Goal: Find specific page/section: Find specific page/section

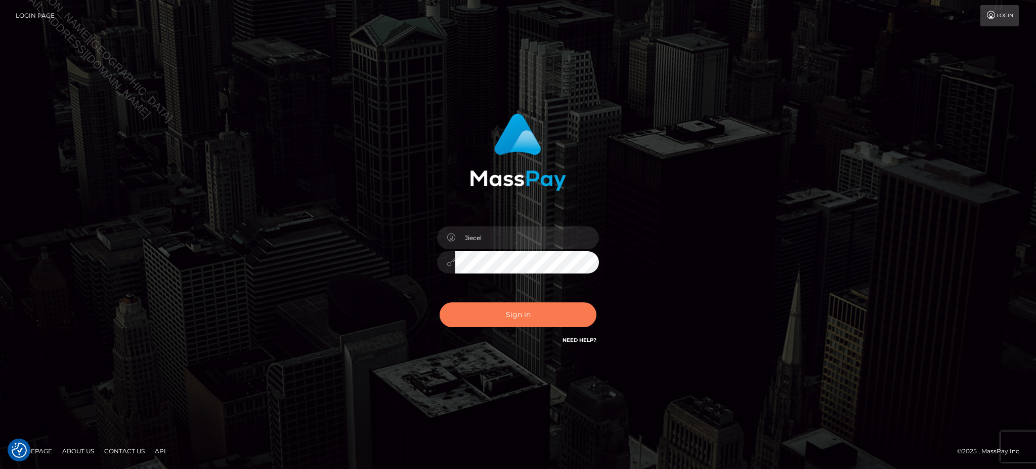
click at [537, 324] on button "Sign in" at bounding box center [518, 314] width 157 height 25
type input "Jiecel"
click at [528, 312] on button "Sign in" at bounding box center [518, 314] width 157 height 25
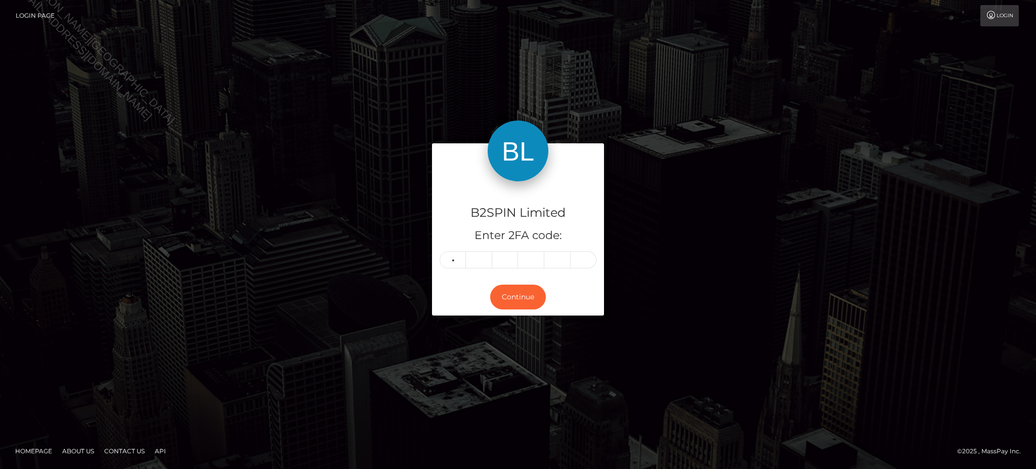
type input "5"
type input "6"
type input "9"
type input "3"
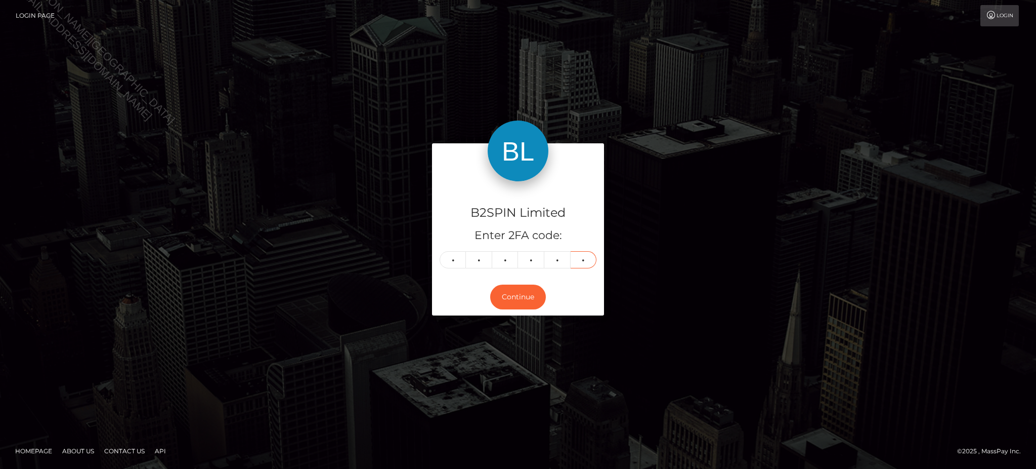
type input "1"
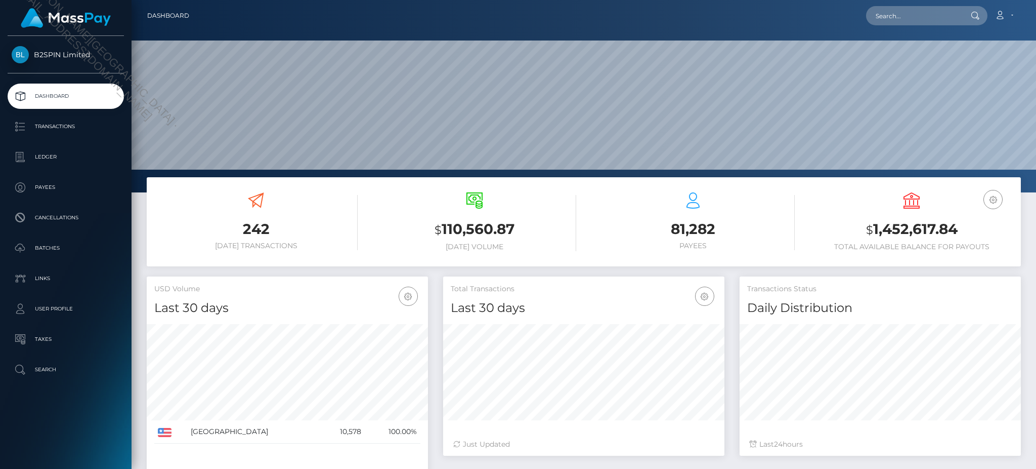
scroll to position [180, 281]
click at [939, 20] on input "text" at bounding box center [913, 15] width 95 height 19
paste input "a62b3850-1a11-4003-b7fb-1bd449d26cfd"
type input "a62b3850-1a11-4003-b7fb-1bd449d26cfd"
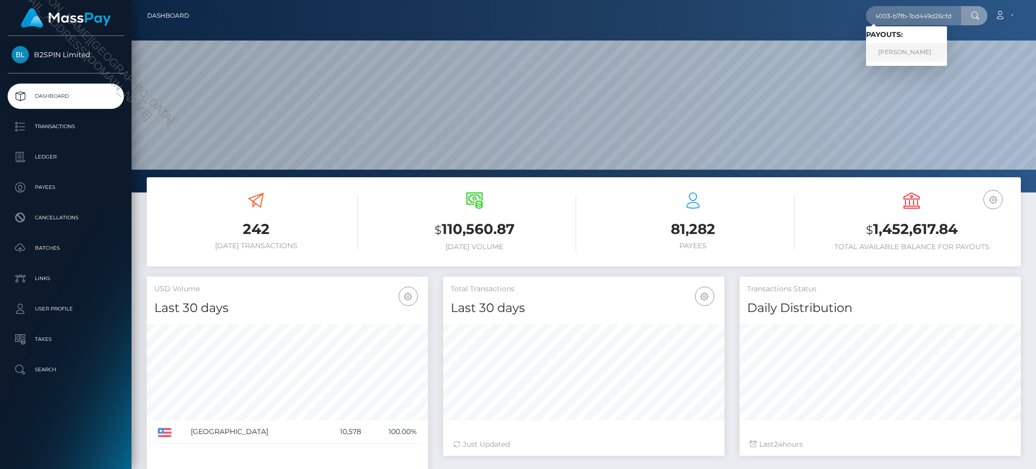
click at [895, 53] on link "JEFFREY SCOTT MCCULLOUGH" at bounding box center [906, 52] width 81 height 19
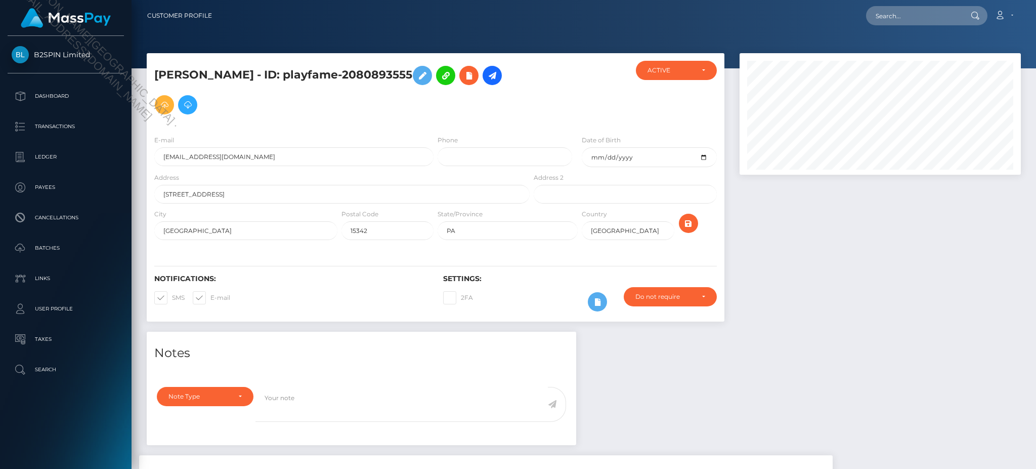
scroll to position [90, 0]
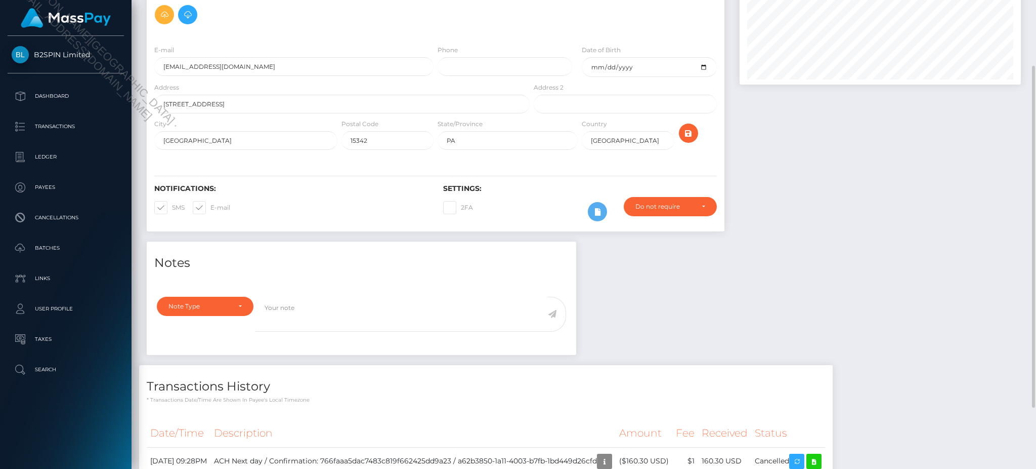
click at [695, 341] on div "Notes Note Type Compliance Clear Compliance General Note Type" at bounding box center [584, 372] width 890 height 262
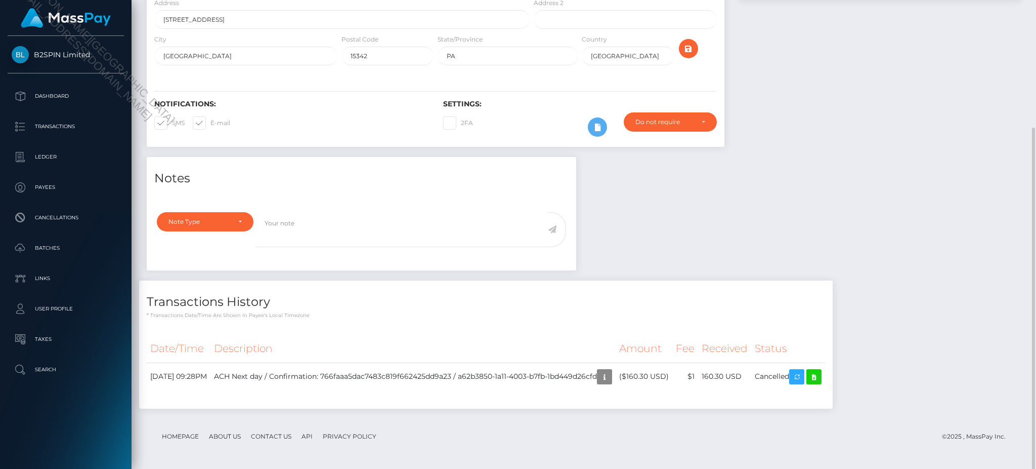
drag, startPoint x: 900, startPoint y: 191, endPoint x: 922, endPoint y: 256, distance: 68.2
click at [899, 192] on div "Notes Note Type Compliance Clear Compliance General Note Type" at bounding box center [584, 288] width 890 height 262
click at [825, 375] on td "Cancelled" at bounding box center [789, 376] width 74 height 28
click at [820, 380] on icon at bounding box center [814, 376] width 12 height 13
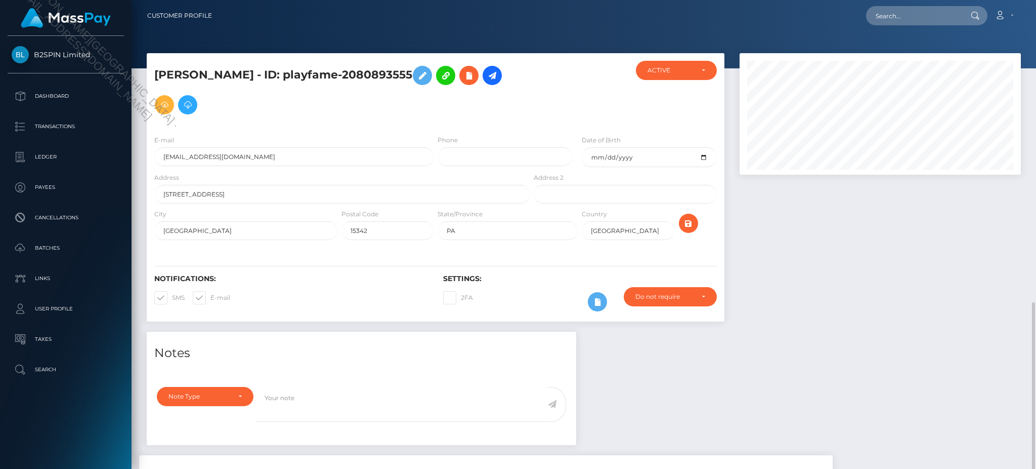
scroll to position [175, 0]
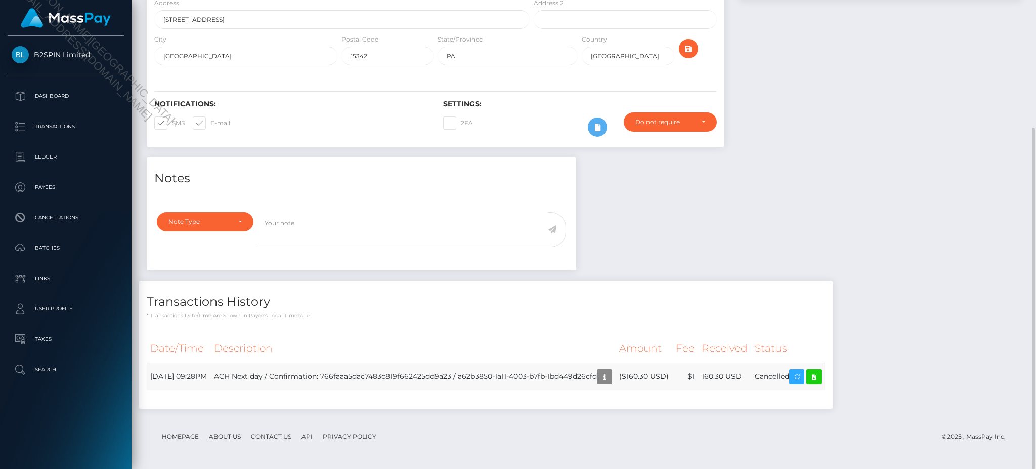
click at [524, 375] on td "ACH Next day / Confirmation: 766faaa5dac7483c819f662425dd9a23 / a62b3850-1a11-4…" at bounding box center [413, 376] width 405 height 28
click at [523, 375] on td "ACH Next day / Confirmation: 766faaa5dac7483c819f662425dd9a23 / a62b3850-1a11-4…" at bounding box center [413, 376] width 405 height 28
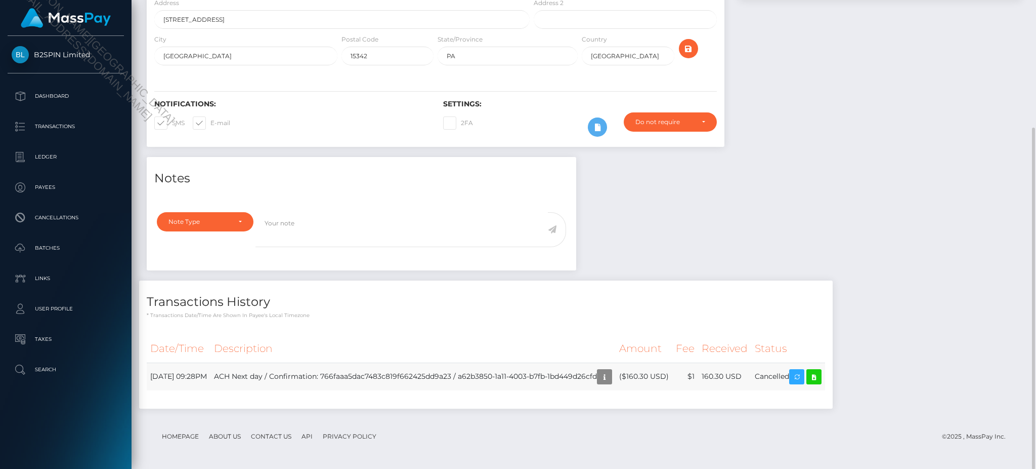
drag, startPoint x: 500, startPoint y: 376, endPoint x: 642, endPoint y: 379, distance: 141.8
click at [616, 379] on td "ACH Next day / Confirmation: 766faaa5dac7483c819f662425dd9a23 / a62b3850-1a11-4…" at bounding box center [413, 376] width 405 height 28
copy td "a62b3850-1a11-4003-b7fb-1bd449d26cfd"
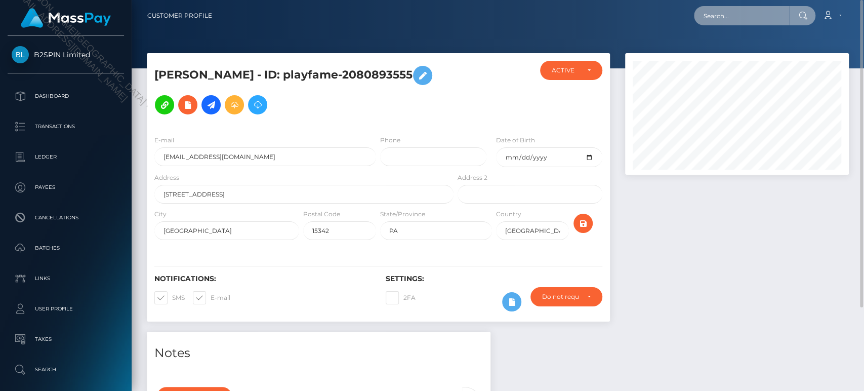
click at [722, 20] on input "text" at bounding box center [741, 15] width 95 height 19
paste input "a62b3850-1a11-4003-b7fb-1bd449d26cfd"
type input "CAC_a62b3850-1a11-4003-b7fb-1bd449d26cfd"
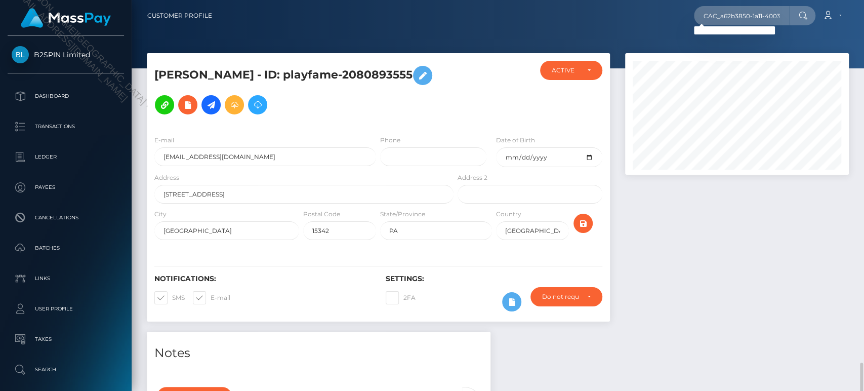
scroll to position [225, 0]
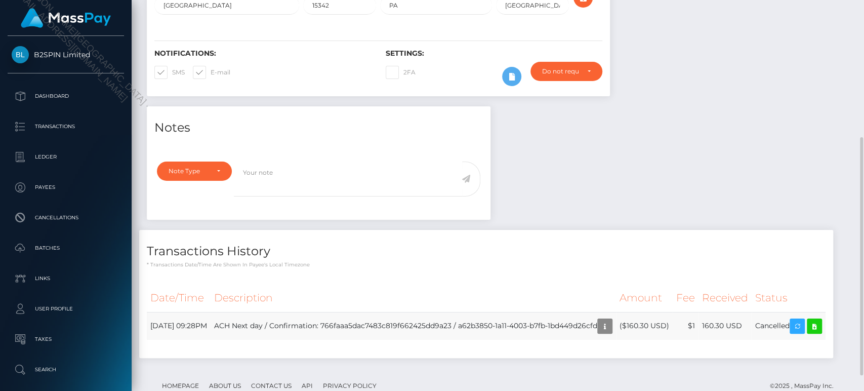
click at [500, 320] on td "ACH Next day / Confirmation: 766faaa5dac7483c819f662425dd9a23 / a62b3850-1a11-4…" at bounding box center [413, 326] width 405 height 28
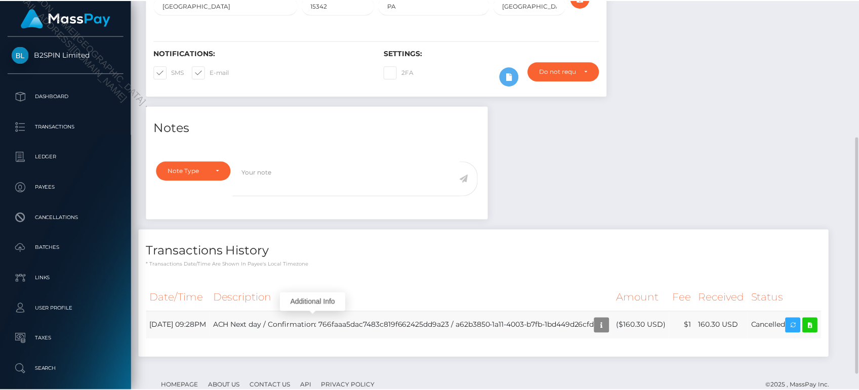
scroll to position [121, 224]
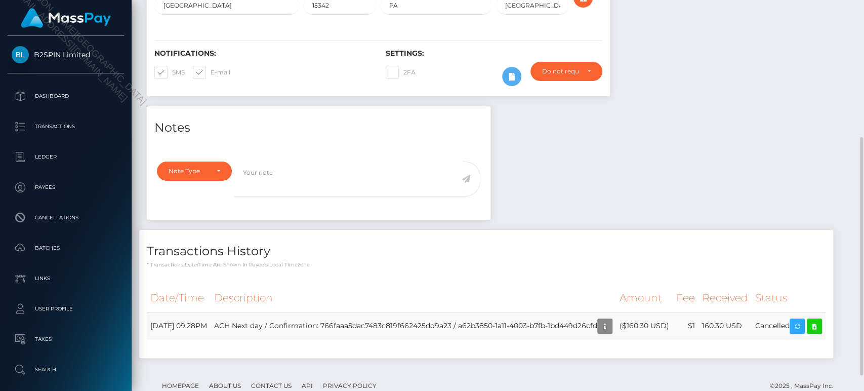
drag, startPoint x: 498, startPoint y: 310, endPoint x: 304, endPoint y: 321, distance: 194.7
click at [304, 321] on td "ACH Next day / Confirmation: 766faaa5dac7483c819f662425dd9a23 / a62b3850-1a11-4…" at bounding box center [413, 326] width 405 height 28
copy td "a62b3850-1a11-4003-b7fb-1bd449d26cfd"
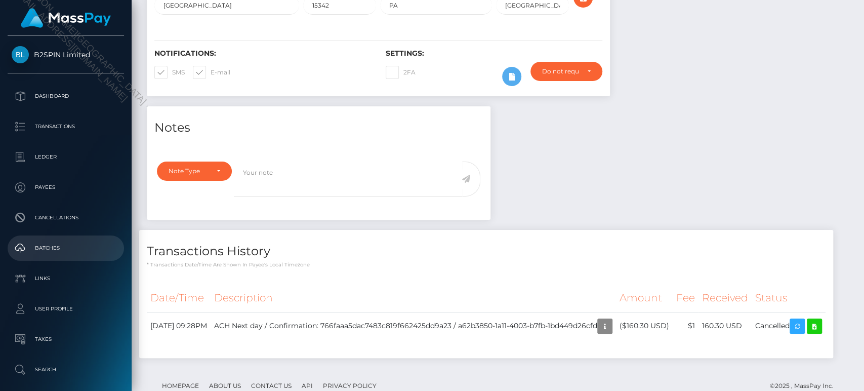
click at [59, 248] on p "Batches" at bounding box center [66, 247] width 108 height 15
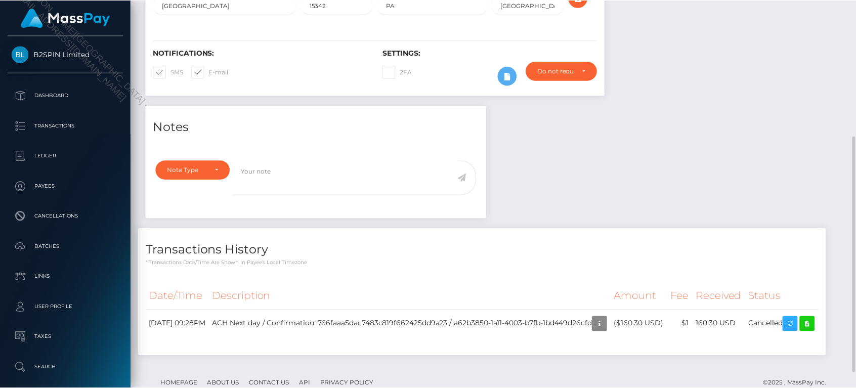
scroll to position [505979, 505877]
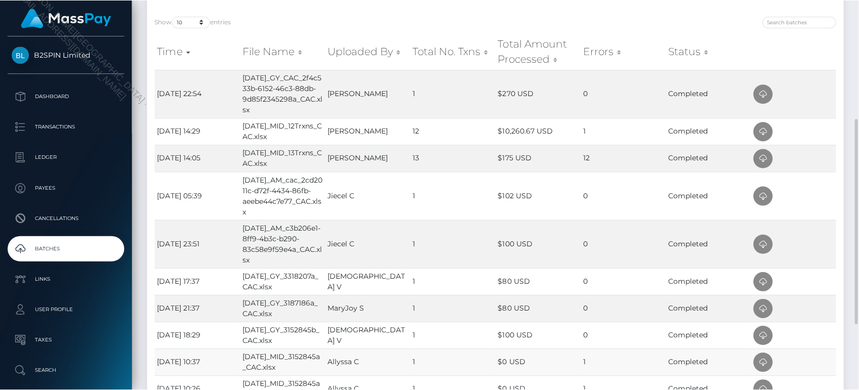
scroll to position [149, 0]
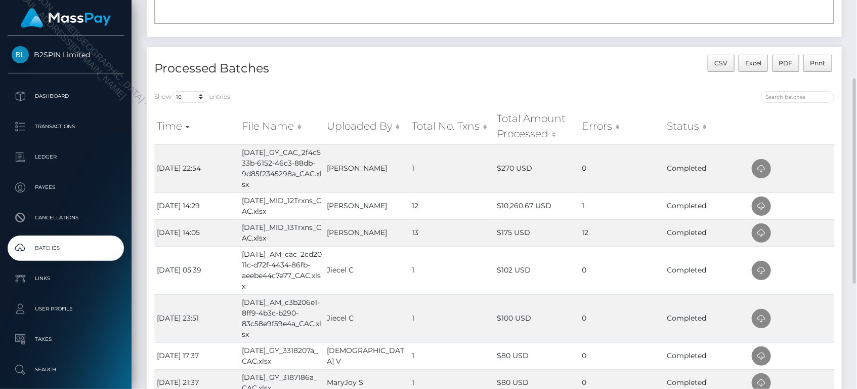
click at [634, 67] on div "CSV Excel PDF Print" at bounding box center [668, 69] width 348 height 29
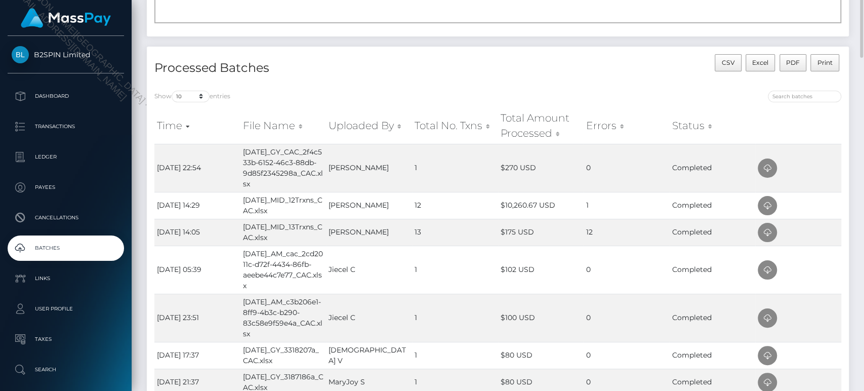
scroll to position [0, 0]
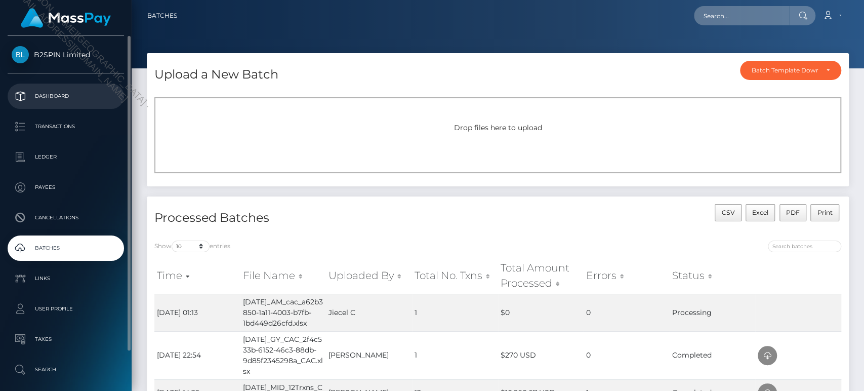
click at [86, 103] on p "Dashboard" at bounding box center [66, 96] width 108 height 15
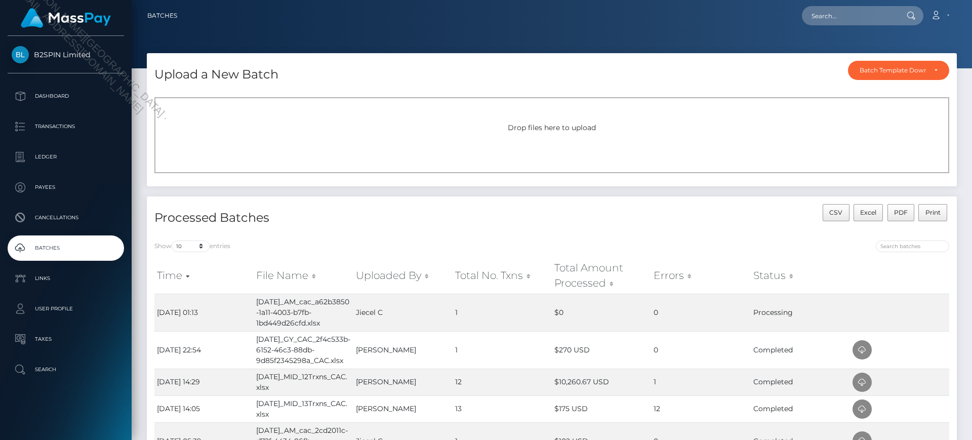
drag, startPoint x: 58, startPoint y: 93, endPoint x: 167, endPoint y: 106, distance: 109.1
click at [58, 93] on p "Dashboard" at bounding box center [66, 96] width 108 height 15
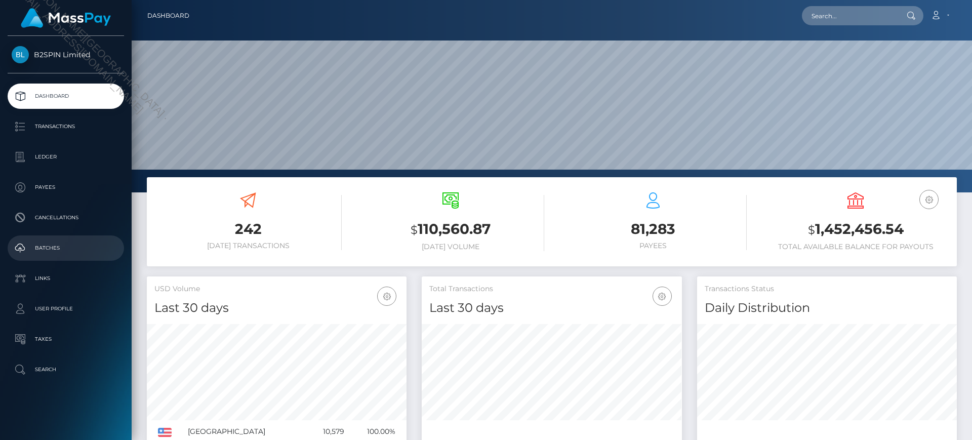
scroll to position [180, 260]
drag, startPoint x: 69, startPoint y: 251, endPoint x: 89, endPoint y: 247, distance: 20.1
click at [69, 251] on p "Batches" at bounding box center [66, 247] width 108 height 15
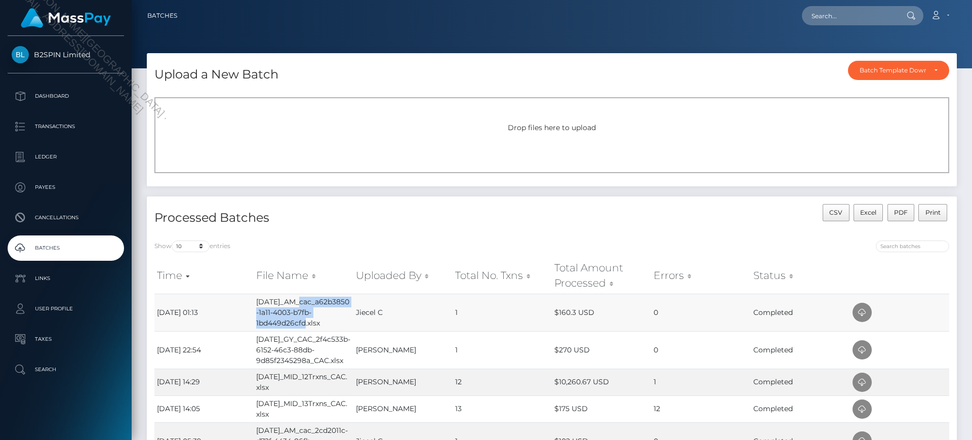
drag, startPoint x: 307, startPoint y: 323, endPoint x: 303, endPoint y: 302, distance: 21.1
click at [303, 302] on td "[DATE]_AM_cac_a62b3850-1a11-4003-b7fb-1bd449d26cfd.xlsx" at bounding box center [303, 312] width 99 height 37
copy td "cac_a62b3850-1a11-4003-b7fb-1bd449d26cfd"
click at [860, 18] on input "text" at bounding box center [849, 15] width 95 height 19
paste input "cac_a62b3850-1a11-4003-b7fb-1bd449d26cfd"
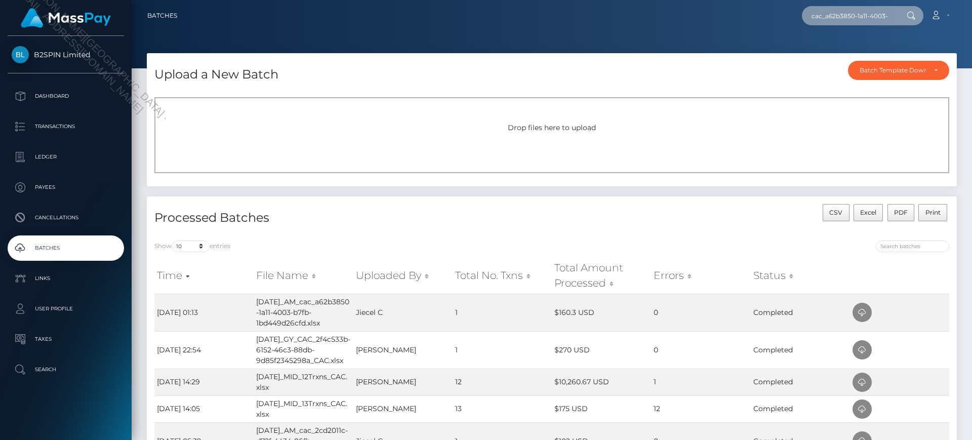
scroll to position [0, 60]
type input "cac_a62b3850-1a11-4003-b7fb-1bd449d26cfd"
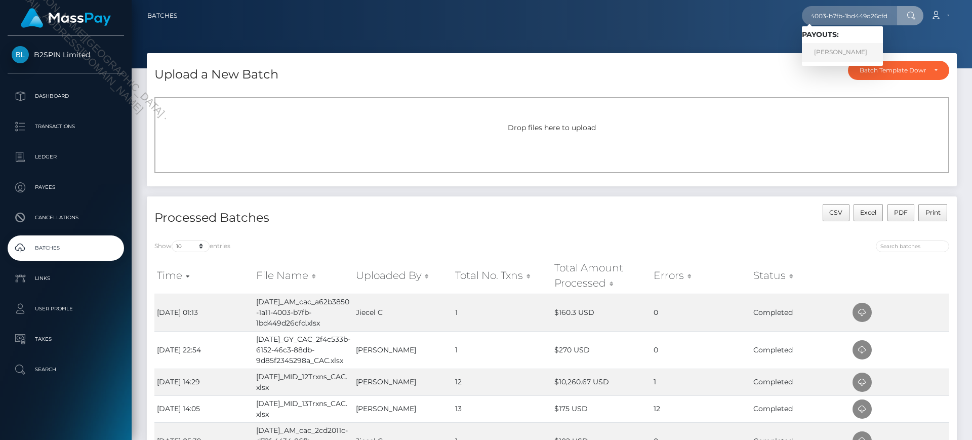
scroll to position [0, 0]
click at [828, 49] on link "Jeffrey Scott Mccullough" at bounding box center [842, 52] width 81 height 19
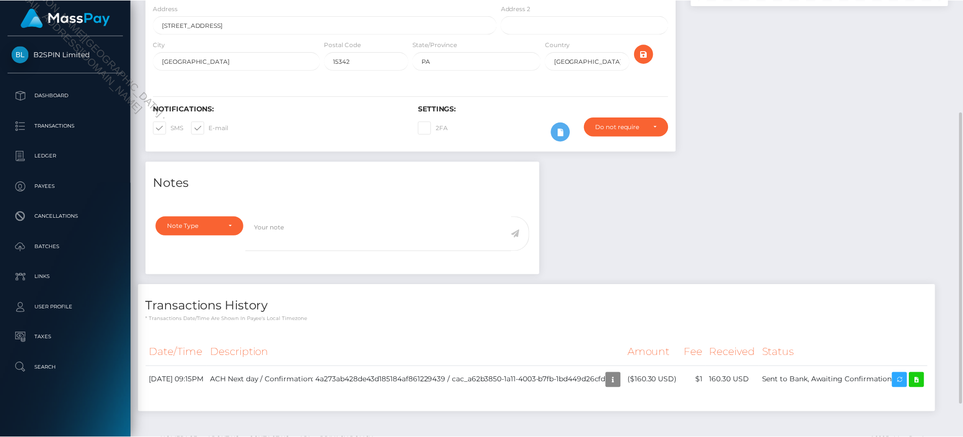
scroll to position [219, 0]
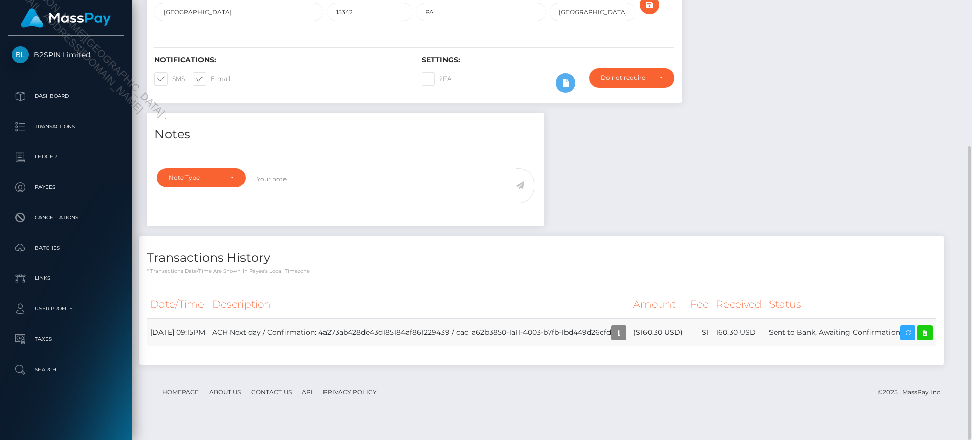
click at [483, 346] on td "ACH Next day / Confirmation: 4a273ab428de43d185184af861229439 / cac_a62b3850-1a…" at bounding box center [419, 332] width 421 height 28
drag, startPoint x: 515, startPoint y: 330, endPoint x: 889, endPoint y: 327, distance: 373.5
click at [630, 336] on td "ACH Next day / Confirmation: 4a273ab428de43d185184af861229439 / cac_a62b3850-1a…" at bounding box center [419, 332] width 421 height 28
copy td "a62b3850-1a11-4003-b7fb-1bd449d26cfd"
click at [518, 327] on td "ACH Next day / Confirmation: 4a273ab428de43d185184af861229439 / cac_a62b3850-1a…" at bounding box center [419, 332] width 421 height 28
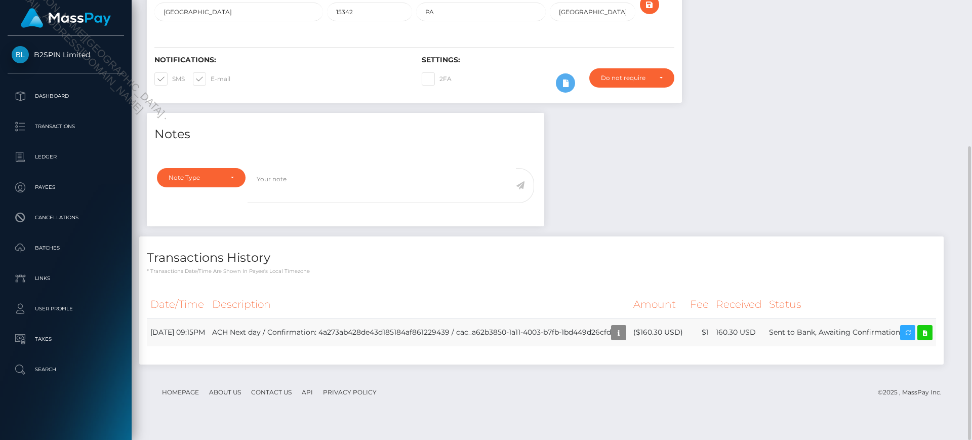
drag, startPoint x: 499, startPoint y: 331, endPoint x: 654, endPoint y: 337, distance: 155.5
click at [630, 337] on td "ACH Next day / Confirmation: 4a273ab428de43d185184af861229439 / cac_a62b3850-1a…" at bounding box center [419, 332] width 421 height 28
copy td "cac_a62b3850-1a11-4003-b7fb-1bd449d26cfd"
drag, startPoint x: 889, startPoint y: 78, endPoint x: 895, endPoint y: 15, distance: 63.6
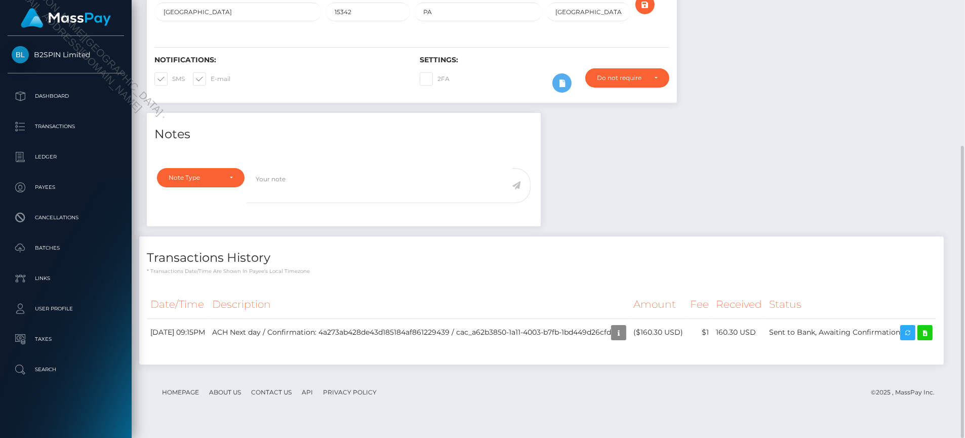
scroll to position [0, 0]
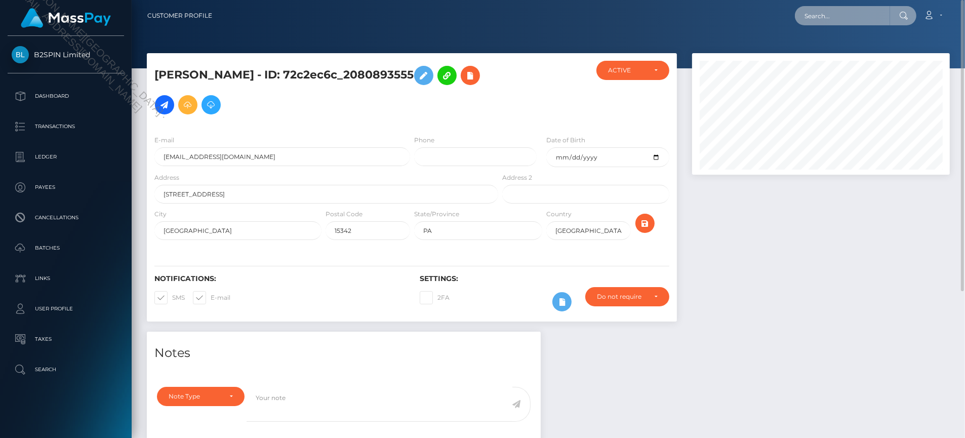
click at [849, 14] on input "text" at bounding box center [842, 15] width 95 height 19
paste input "355b01ab-cacf-450b-97ff-9f40647c1440"
type input "355b01ab-cacf-450b-97ff-9f40647c1440"
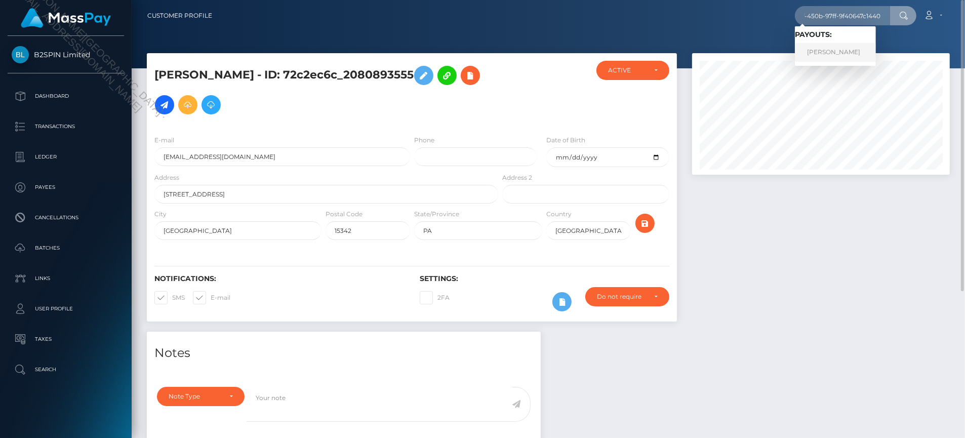
click at [824, 49] on link "SUSAN JEAN OBERT" at bounding box center [835, 52] width 81 height 19
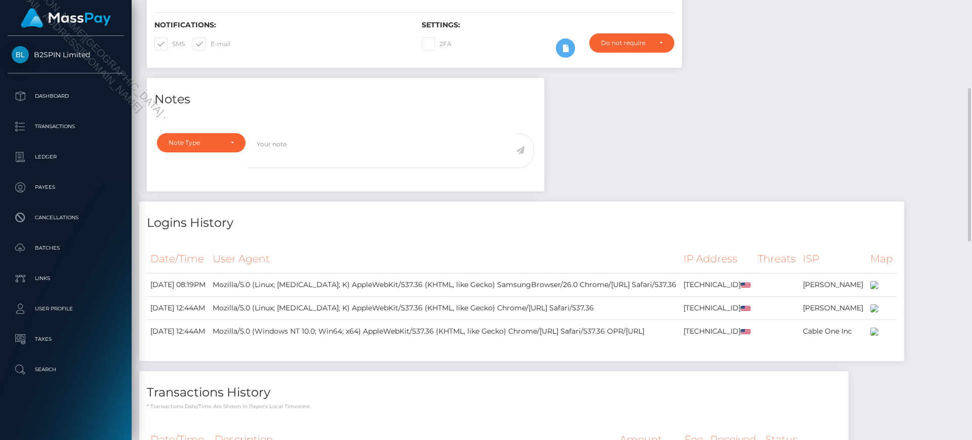
scroll to position [169, 0]
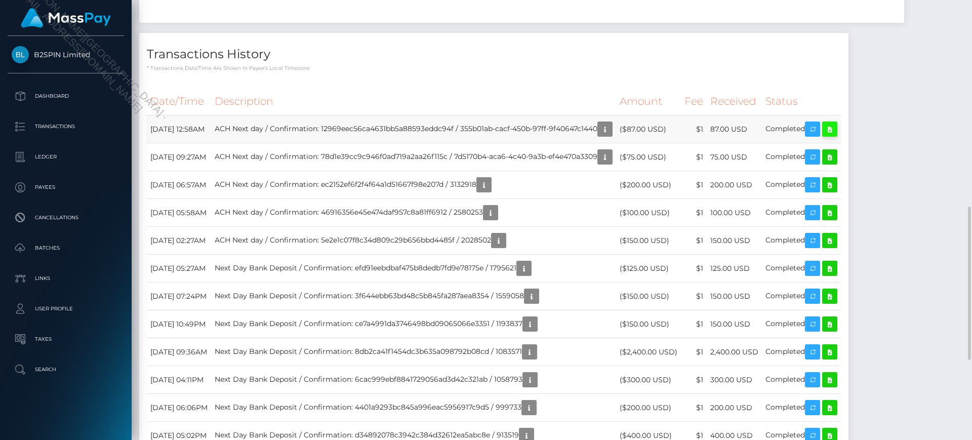
click at [484, 136] on icon at bounding box center [829, 129] width 12 height 13
